Goal: Check status: Check status

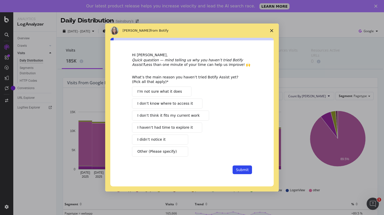
click at [270, 30] on icon "Close survey" at bounding box center [271, 30] width 3 height 3
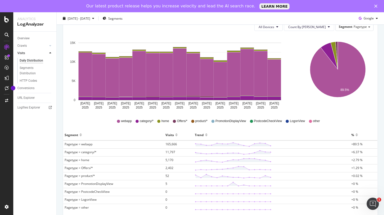
scroll to position [94, 0]
